Goal: Check status: Check status

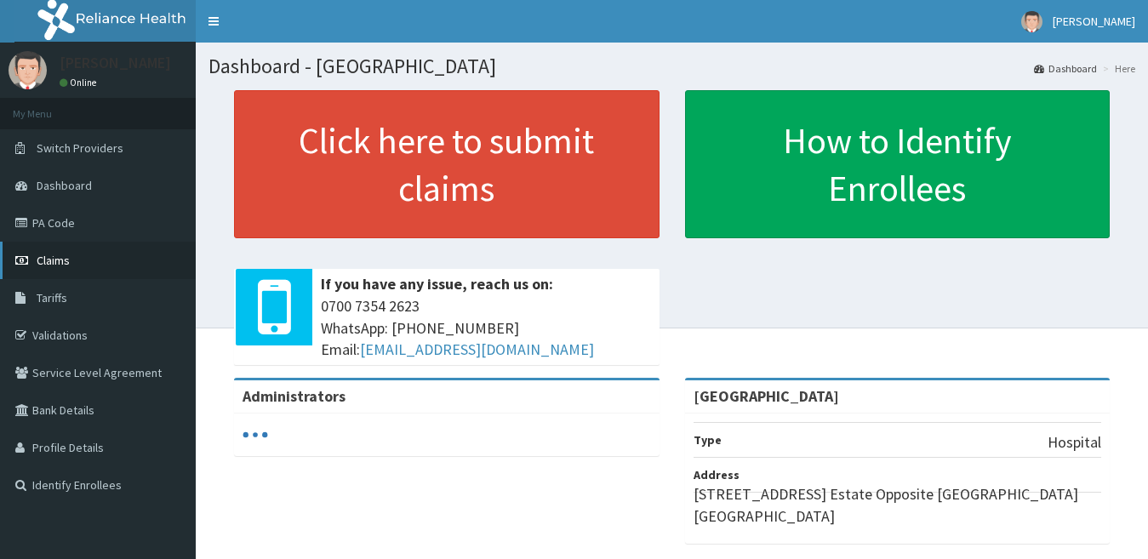
click at [153, 258] on link "Claims" at bounding box center [98, 260] width 196 height 37
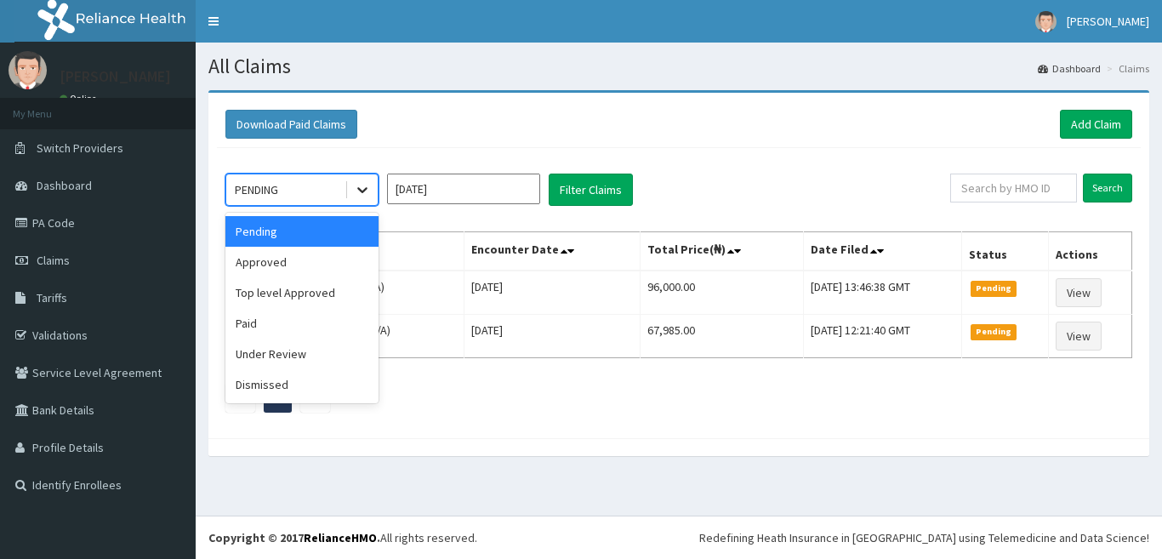
click at [355, 192] on icon at bounding box center [362, 189] width 17 height 17
click at [336, 262] on div "Approved" at bounding box center [301, 262] width 153 height 31
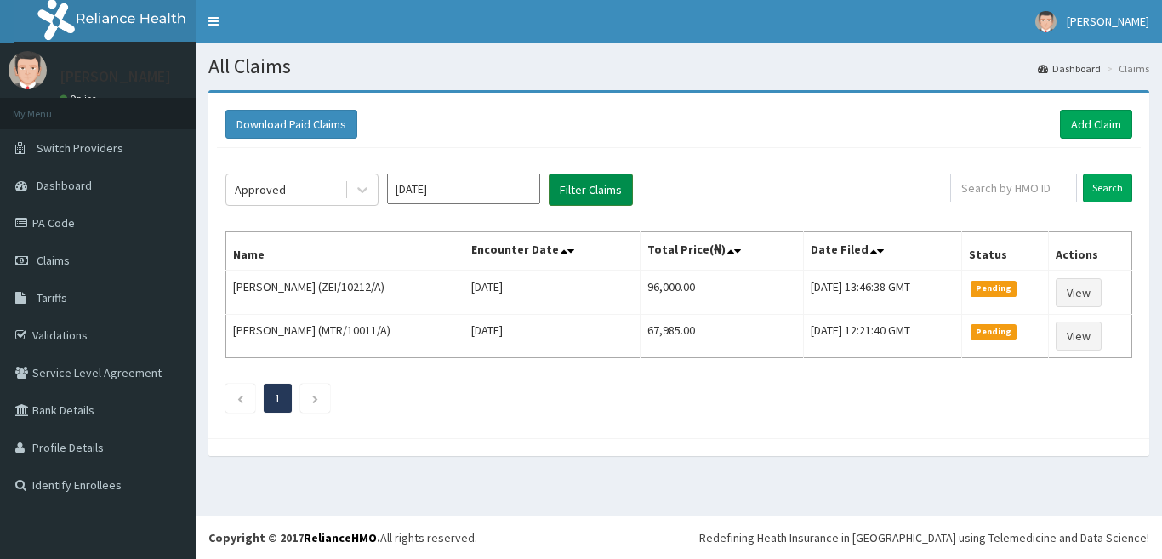
click at [618, 191] on button "Filter Claims" at bounding box center [591, 190] width 84 height 32
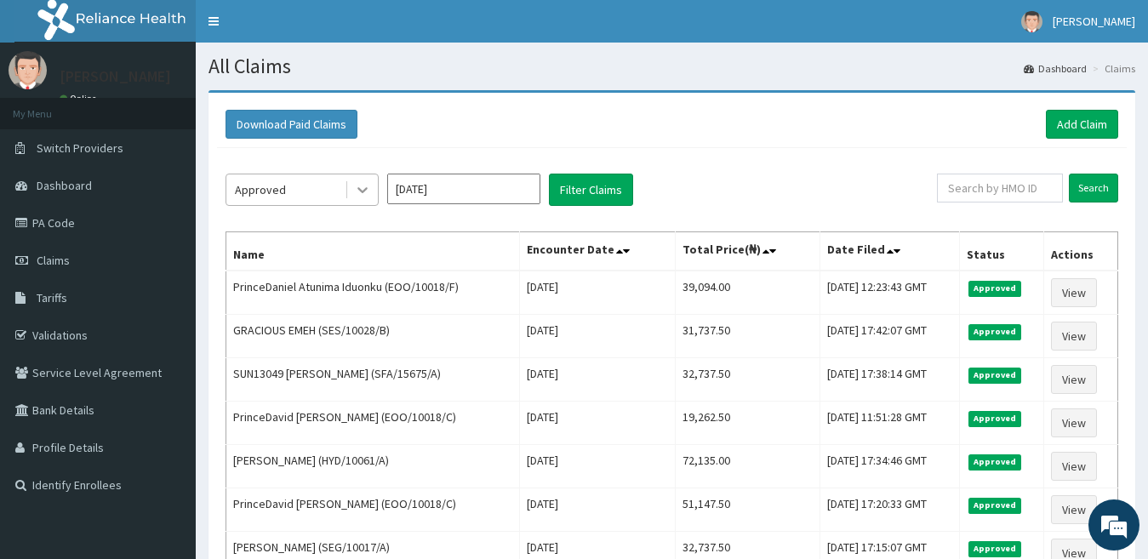
click at [356, 183] on icon at bounding box center [362, 189] width 17 height 17
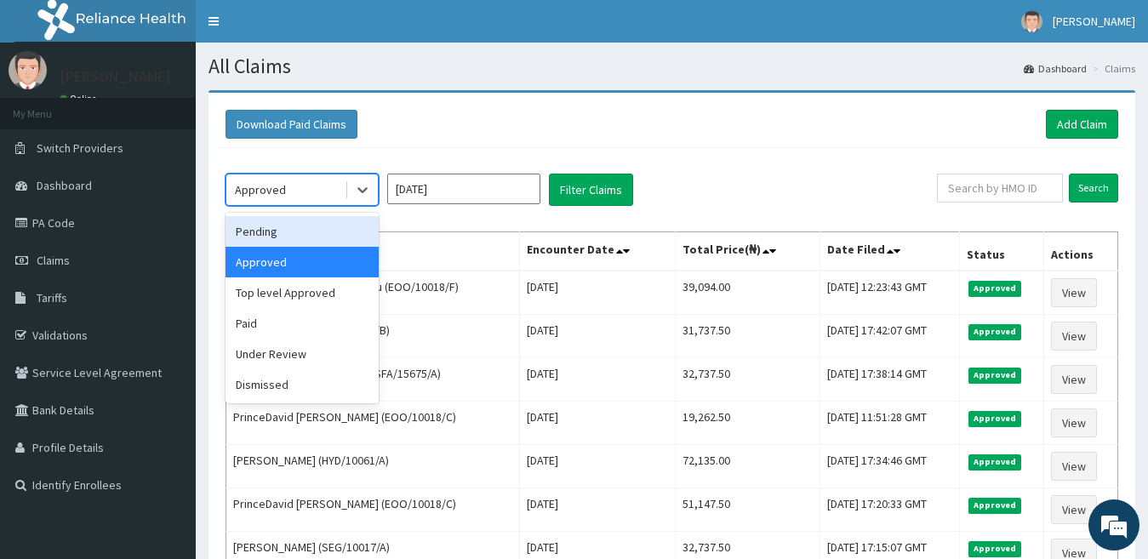
click at [458, 196] on input "[DATE]" at bounding box center [463, 189] width 153 height 31
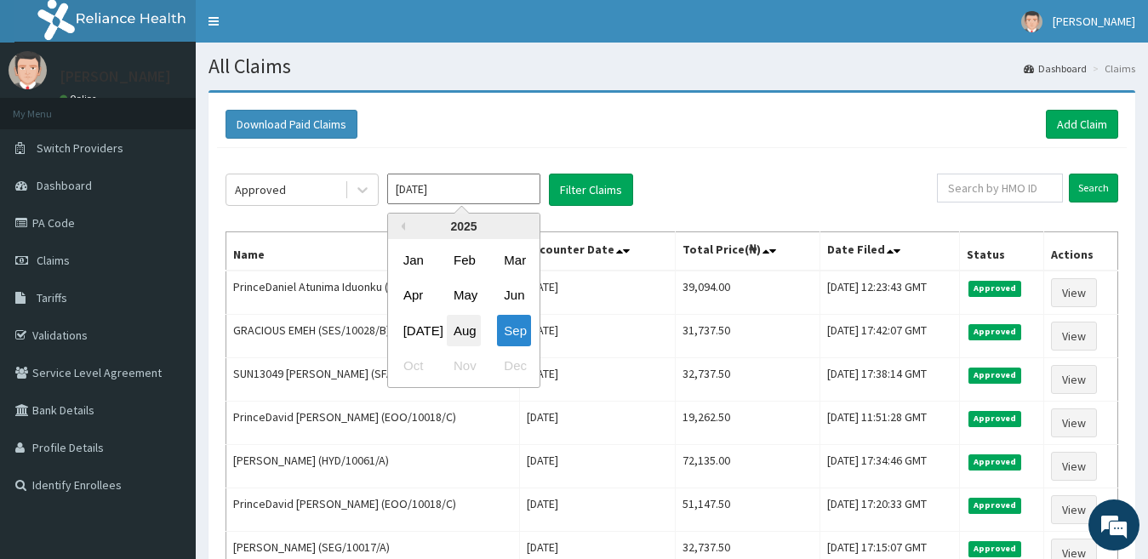
click at [460, 335] on div "Aug" at bounding box center [464, 330] width 34 height 31
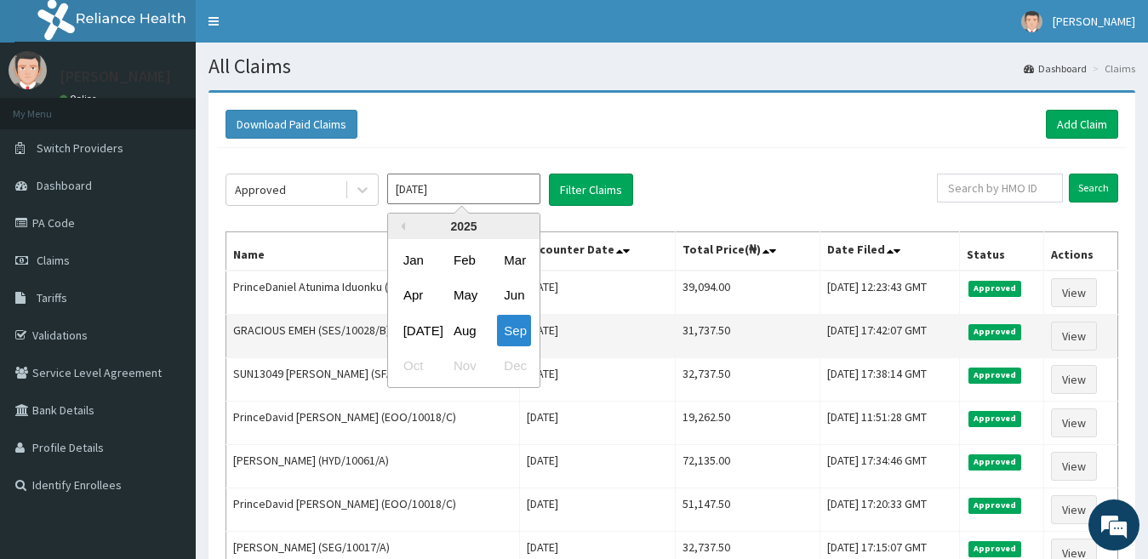
type input "[DATE]"
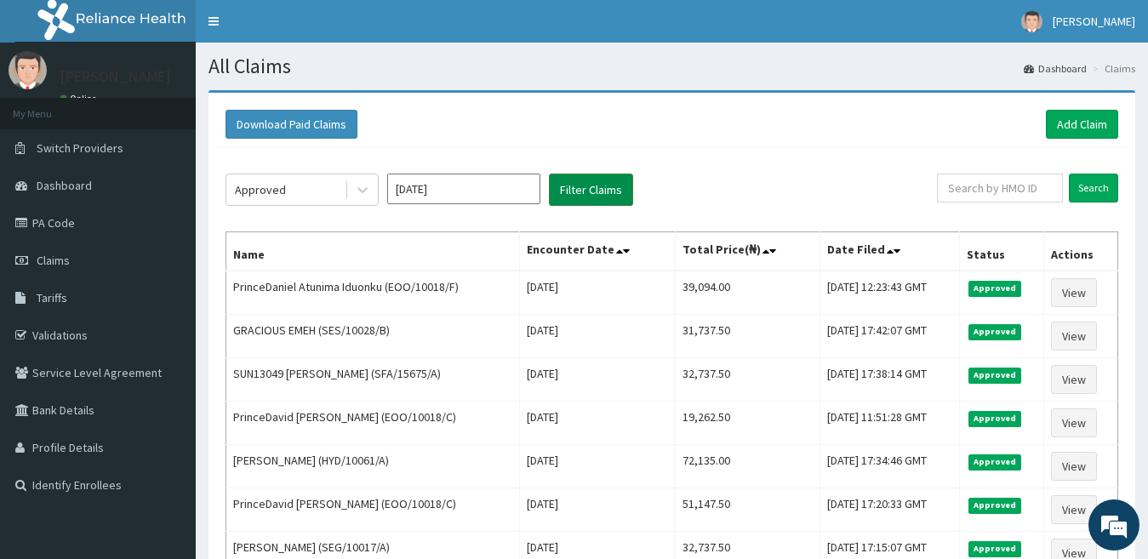
click at [577, 176] on button "Filter Claims" at bounding box center [591, 190] width 84 height 32
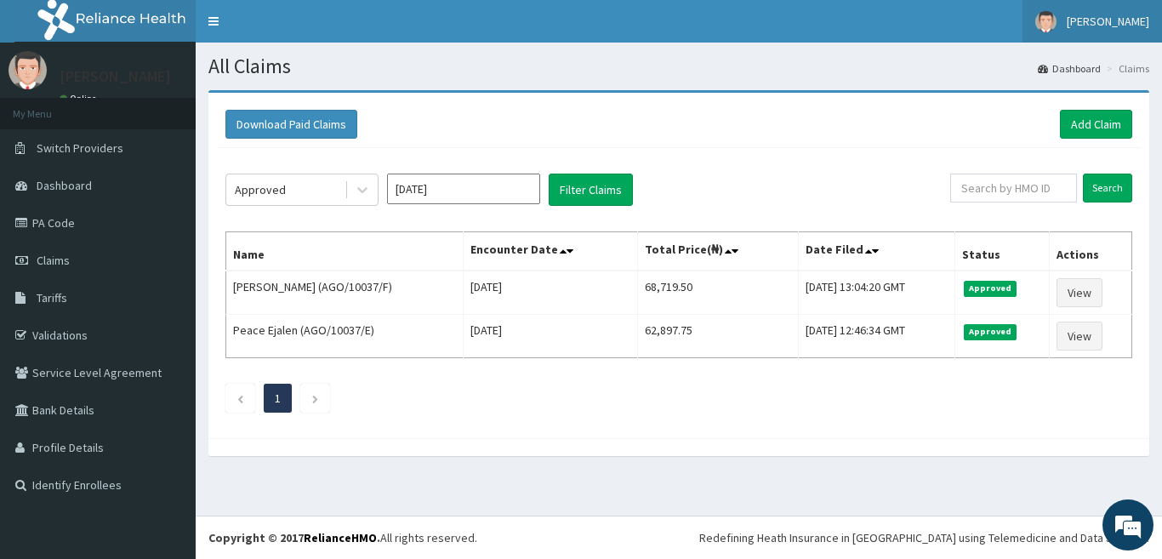
drag, startPoint x: 1114, startPoint y: 20, endPoint x: 1118, endPoint y: 80, distance: 59.6
click at [1114, 22] on span "Maureen Iyalla" at bounding box center [1108, 21] width 83 height 15
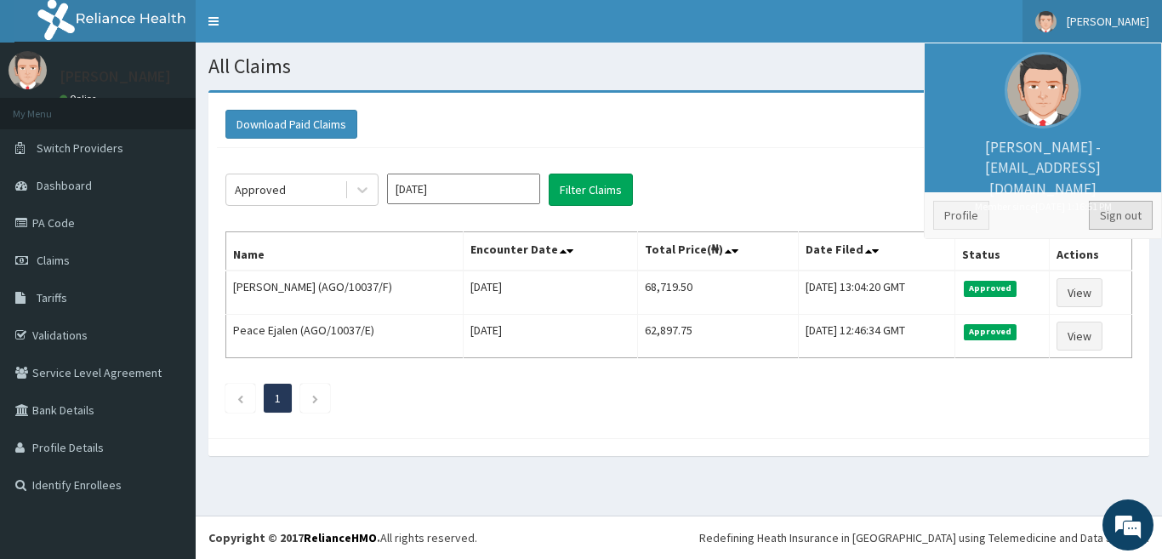
click at [1111, 213] on link "Sign out" at bounding box center [1121, 215] width 64 height 29
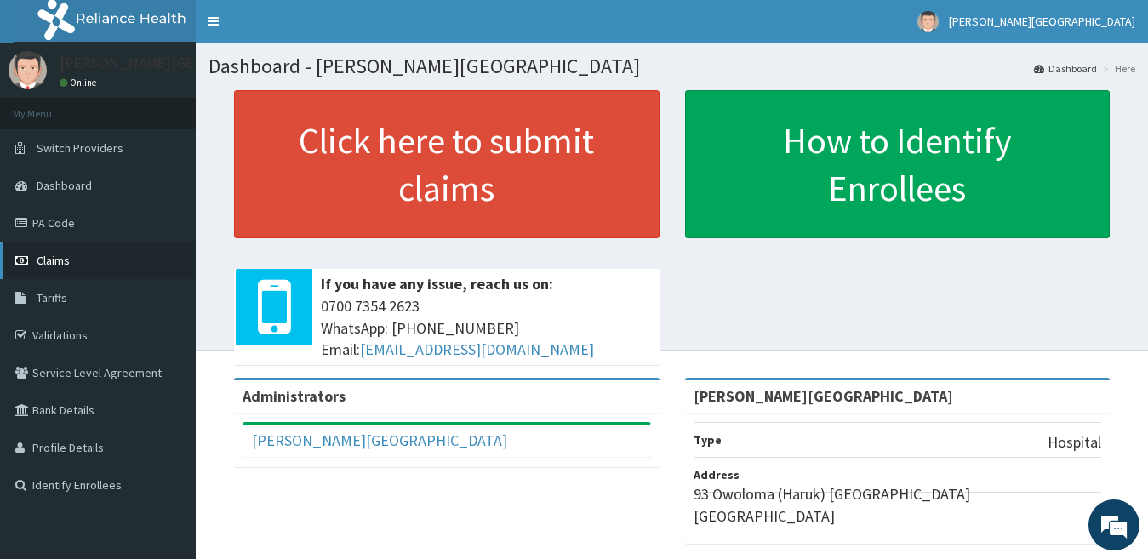
click at [84, 253] on link "Claims" at bounding box center [98, 260] width 196 height 37
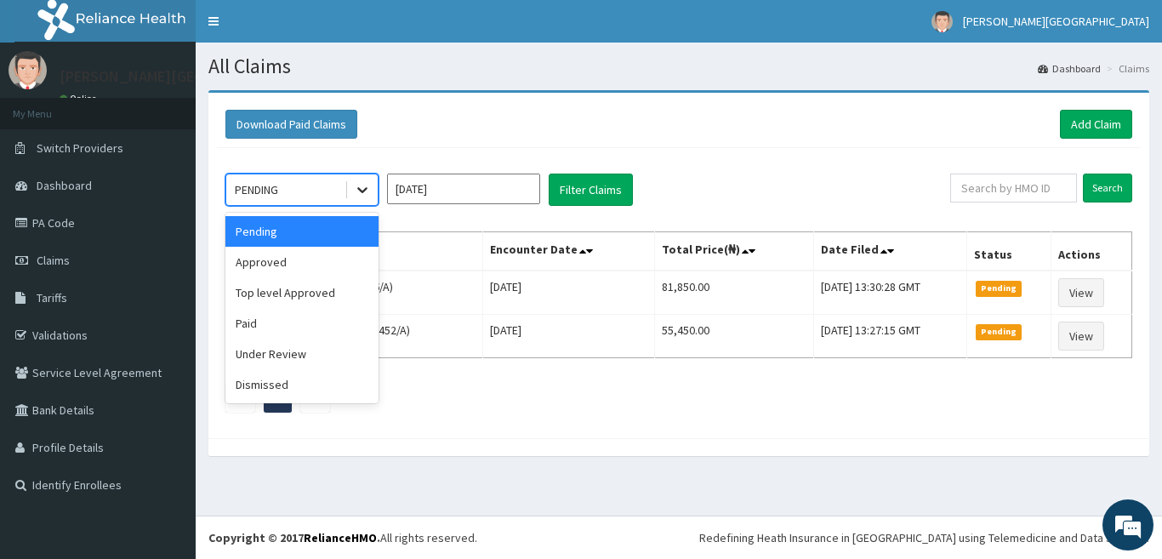
drag, startPoint x: 357, startPoint y: 178, endPoint x: 359, endPoint y: 197, distance: 19.6
click at [357, 181] on div at bounding box center [362, 189] width 31 height 31
click at [324, 352] on div "Under Review" at bounding box center [301, 354] width 153 height 31
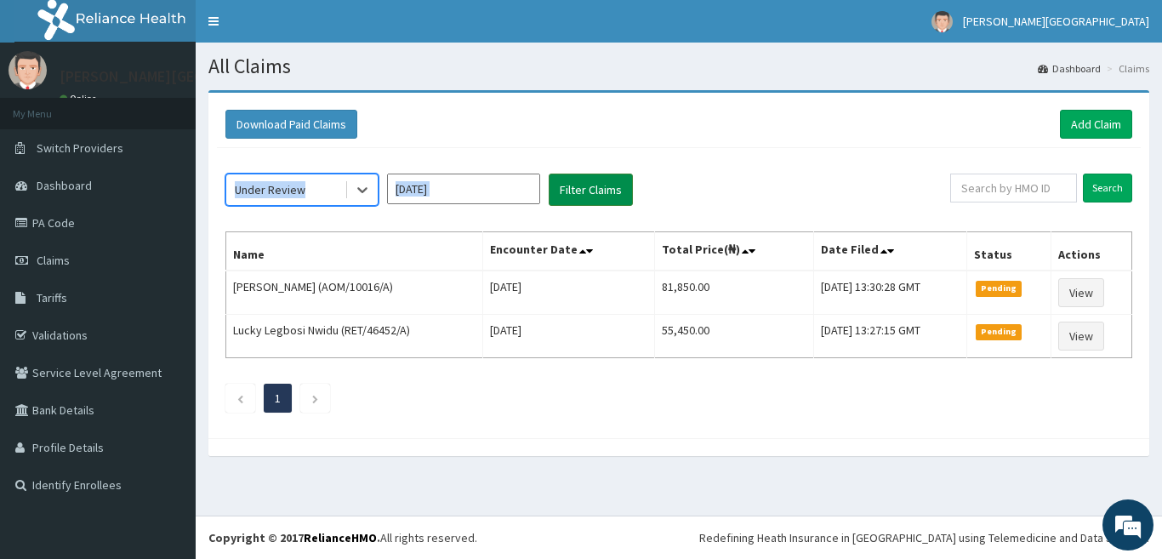
drag, startPoint x: 601, startPoint y: 217, endPoint x: 593, endPoint y: 202, distance: 17.1
click at [594, 204] on div "option Under Review, selected. Select is focused ,type to refine list, press Do…" at bounding box center [679, 289] width 924 height 282
click at [592, 200] on button "Filter Claims" at bounding box center [591, 190] width 84 height 32
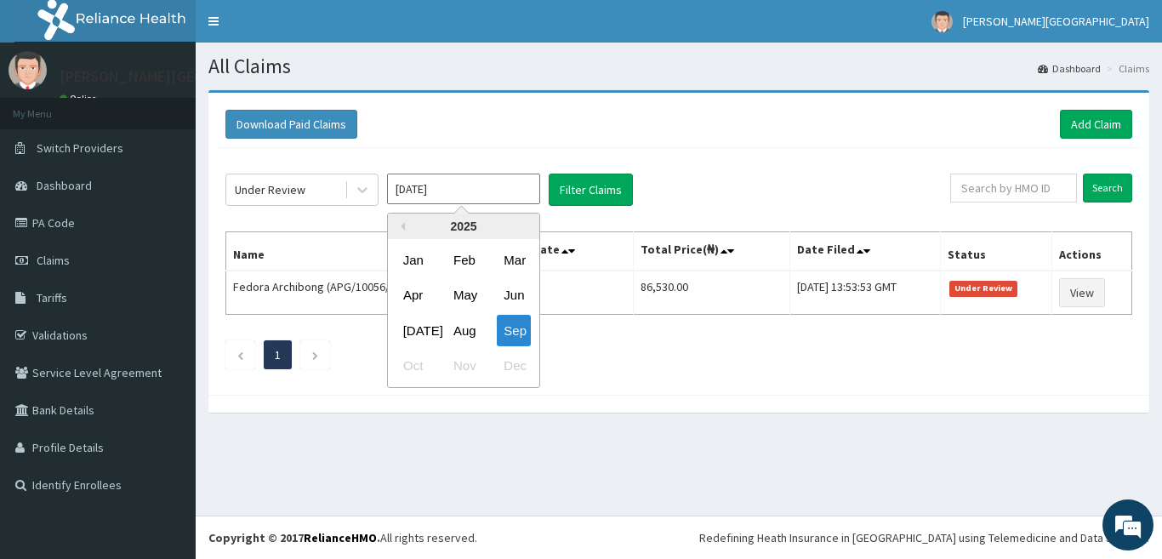
click at [425, 189] on input "[DATE]" at bounding box center [463, 189] width 153 height 31
click at [467, 333] on div "Aug" at bounding box center [464, 330] width 34 height 31
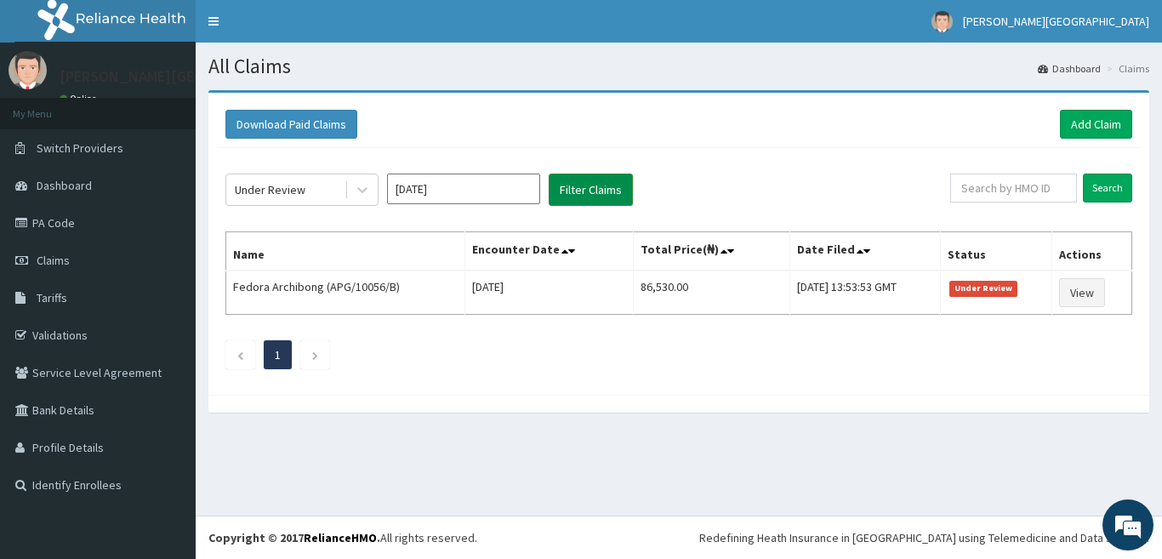
click at [583, 183] on button "Filter Claims" at bounding box center [591, 190] width 84 height 32
click at [389, 185] on input "[DATE]" at bounding box center [463, 189] width 153 height 31
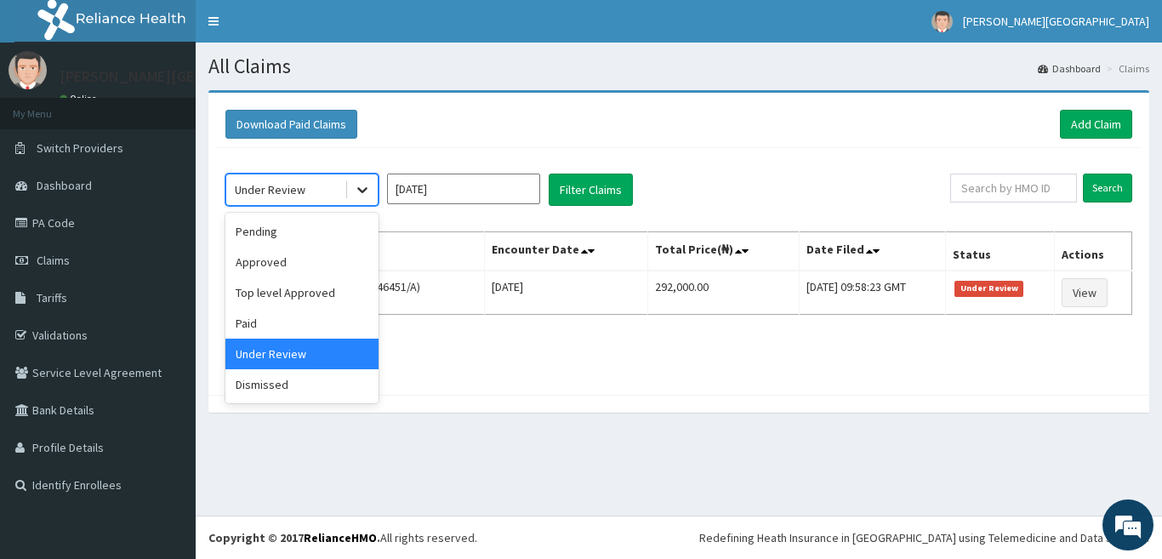
click at [374, 186] on div at bounding box center [362, 189] width 31 height 31
click at [323, 272] on div "Approved" at bounding box center [301, 262] width 153 height 31
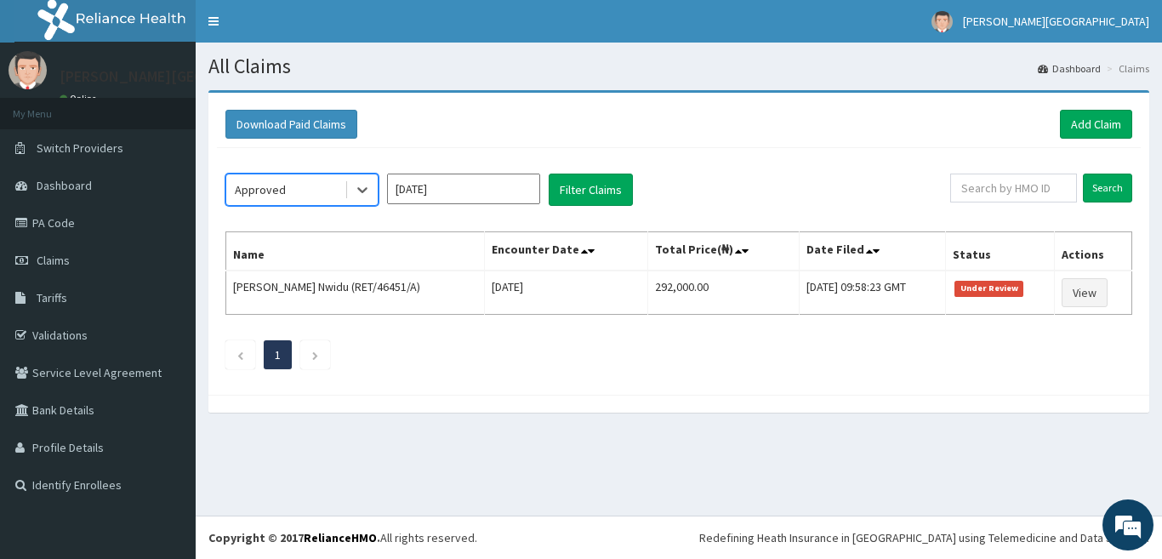
click at [461, 195] on input "[DATE]" at bounding box center [463, 189] width 153 height 31
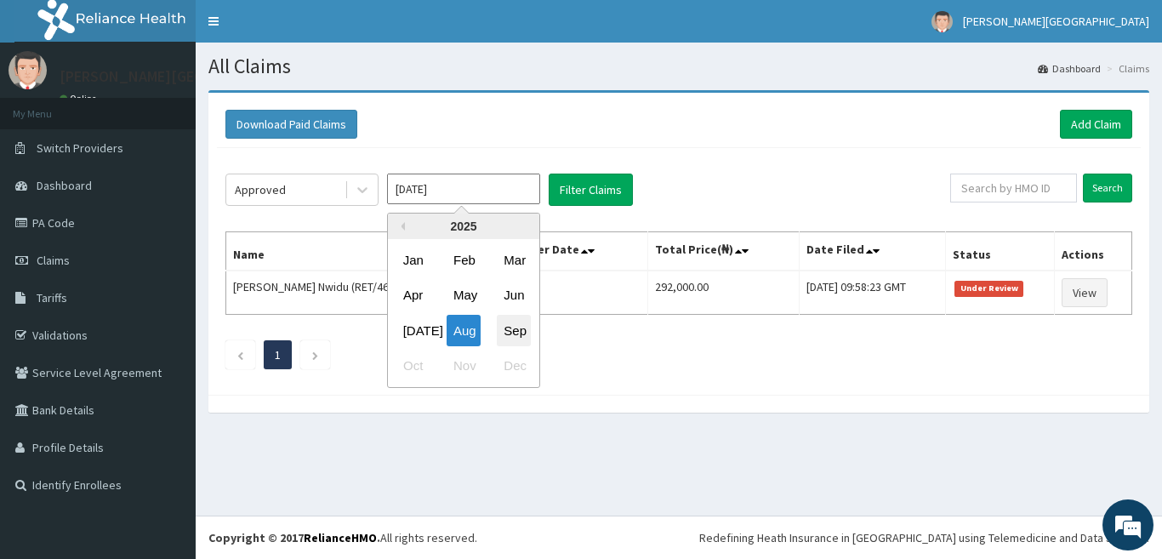
click at [508, 329] on div "Sep" at bounding box center [514, 330] width 34 height 31
type input "[DATE]"
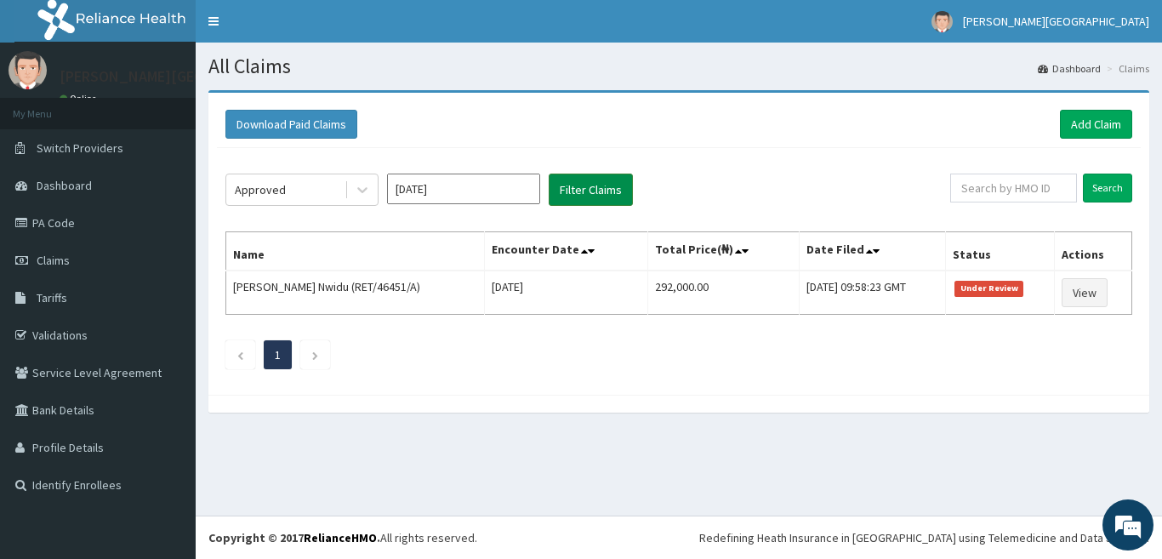
click at [567, 201] on button "Filter Claims" at bounding box center [591, 190] width 84 height 32
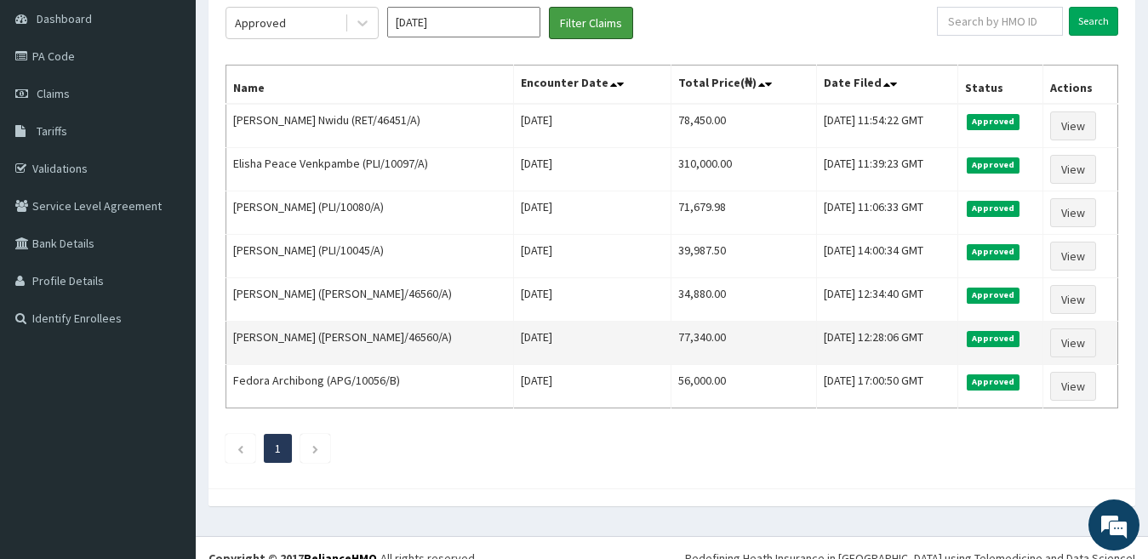
scroll to position [168, 0]
